Goal: Task Accomplishment & Management: Manage account settings

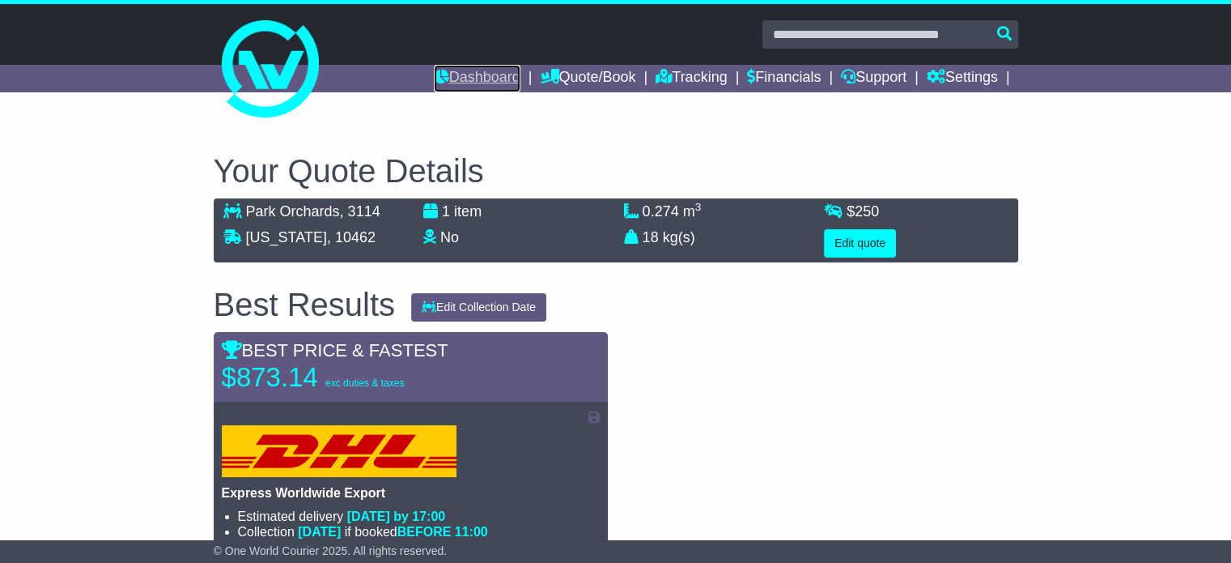
click at [454, 67] on link "Dashboard" at bounding box center [477, 79] width 87 height 28
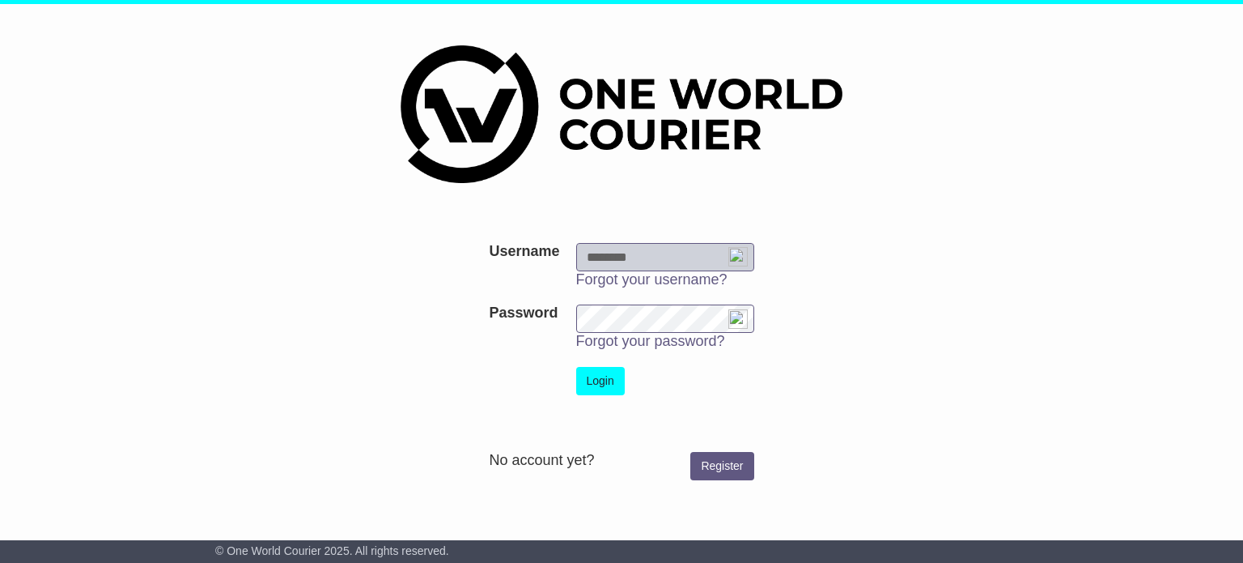
type input "**********"
click at [598, 392] on button "Login" at bounding box center [600, 381] width 49 height 28
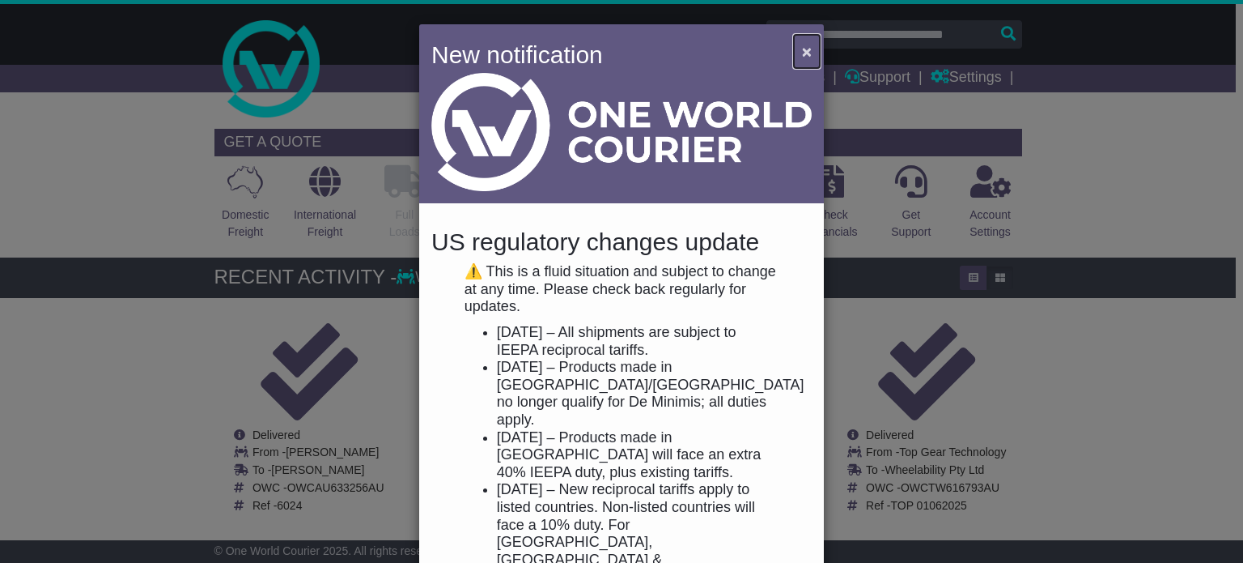
click at [802, 54] on span "×" at bounding box center [807, 51] width 10 height 19
